Goal: Task Accomplishment & Management: Manage account settings

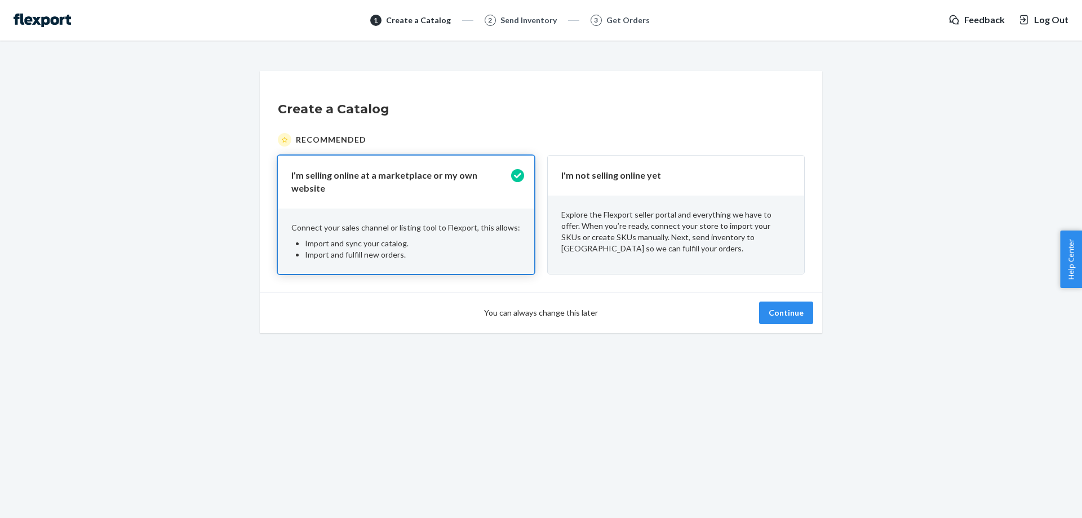
drag, startPoint x: 634, startPoint y: 223, endPoint x: 669, endPoint y: 266, distance: 55.7
click at [634, 222] on p "Explore the Flexport seller portal and everything we have to offer. When you’re…" at bounding box center [675, 231] width 229 height 45
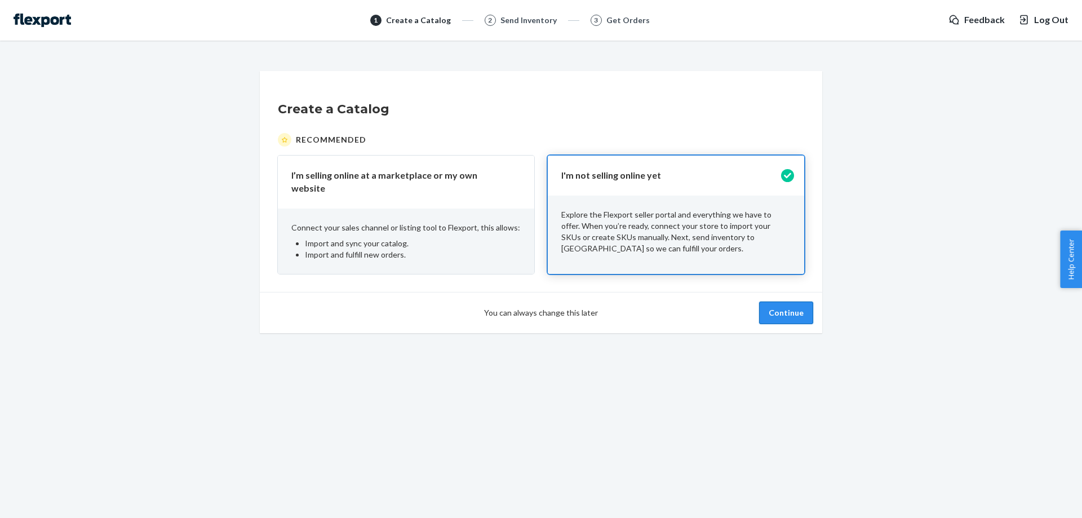
click at [767, 307] on button "Continue" at bounding box center [786, 312] width 54 height 23
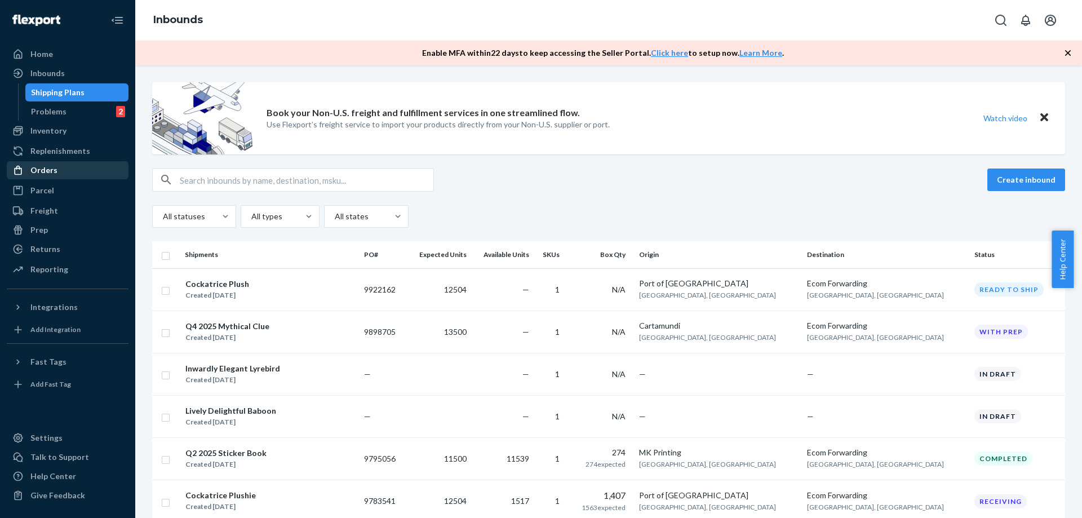
click at [54, 167] on div "Orders" at bounding box center [43, 170] width 27 height 11
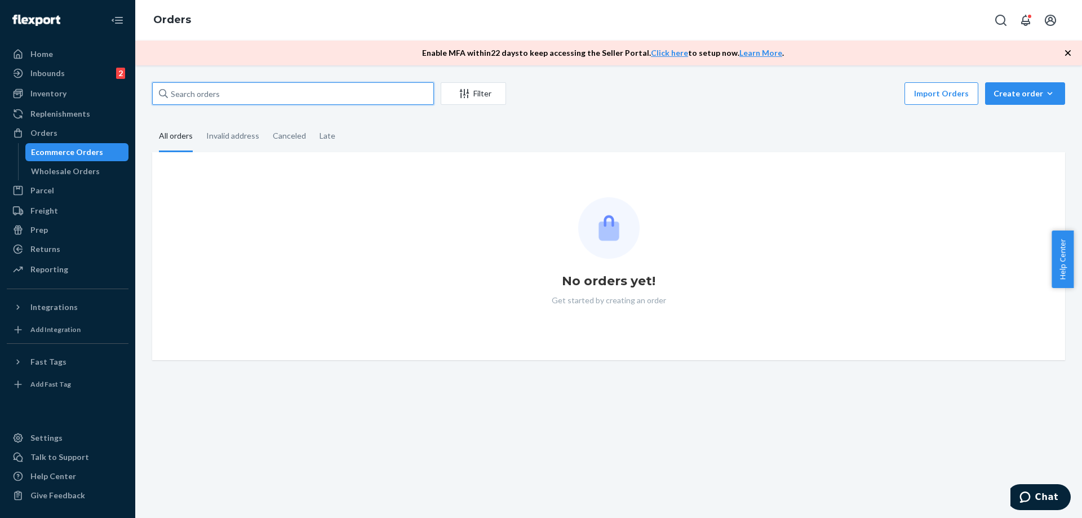
click at [215, 95] on input "text" at bounding box center [293, 93] width 282 height 23
paste input "[EMAIL_ADDRESS][DOMAIN_NAME]"
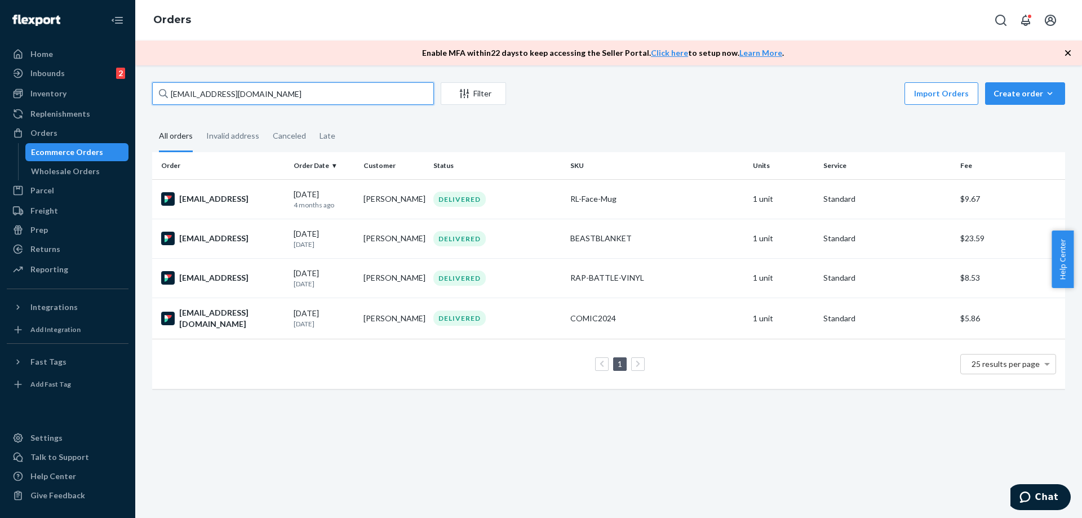
type input "[EMAIL_ADDRESS][DOMAIN_NAME]"
click at [1046, 21] on icon "Open account menu" at bounding box center [1050, 20] width 11 height 11
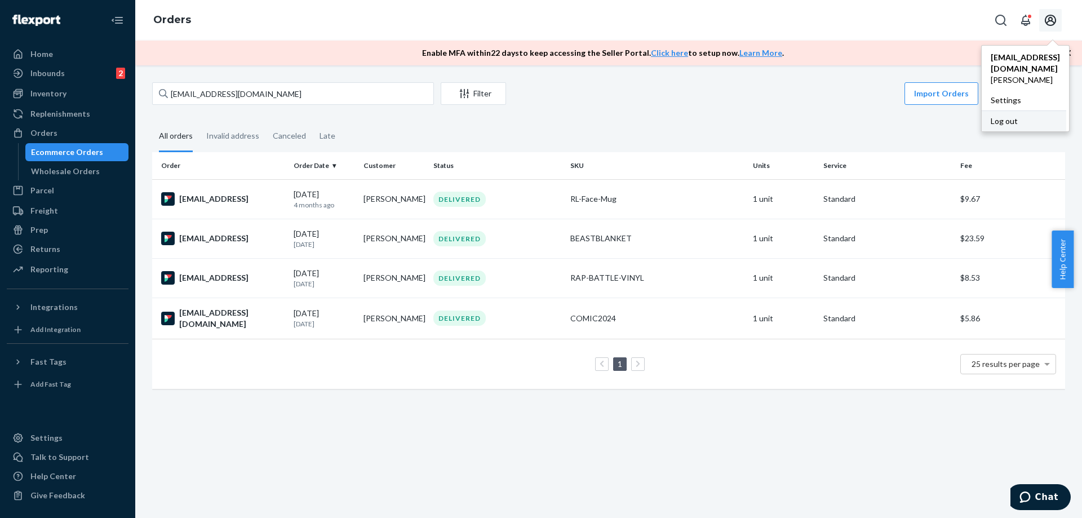
click at [1003, 112] on div "Log out" at bounding box center [1024, 120] width 85 height 21
